Goal: Navigation & Orientation: Find specific page/section

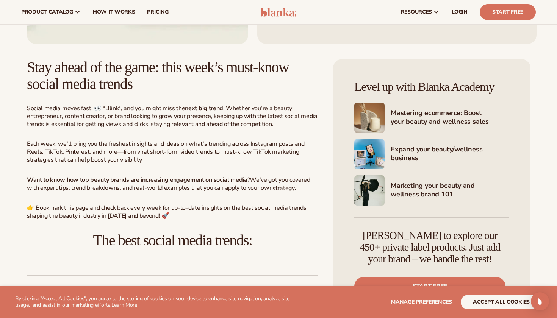
scroll to position [164, 0]
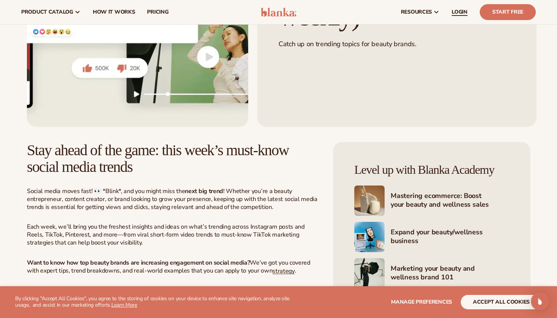
click at [467, 13] on span "LOGIN" at bounding box center [460, 12] width 16 height 6
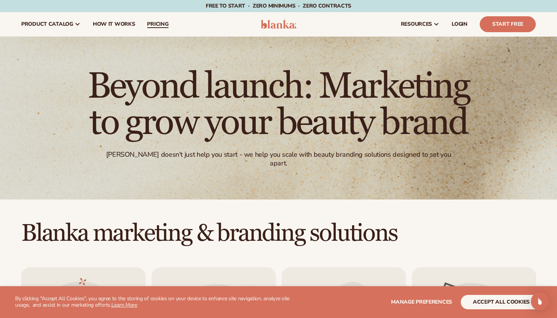
click at [158, 25] on span "pricing" at bounding box center [157, 24] width 21 height 6
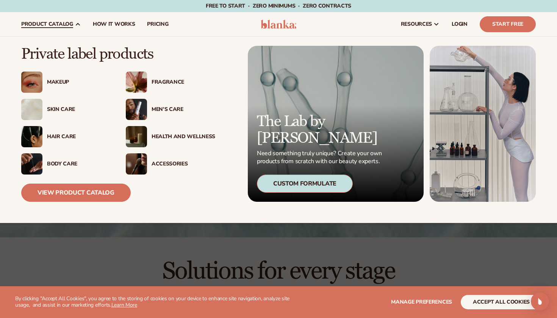
click at [60, 20] on link "product catalog" at bounding box center [51, 24] width 72 height 24
click at [56, 110] on div "Skin Care" at bounding box center [79, 109] width 64 height 6
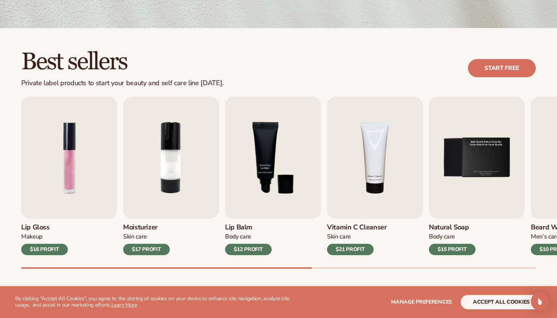
scroll to position [177, 0]
